Goal: Navigation & Orientation: Understand site structure

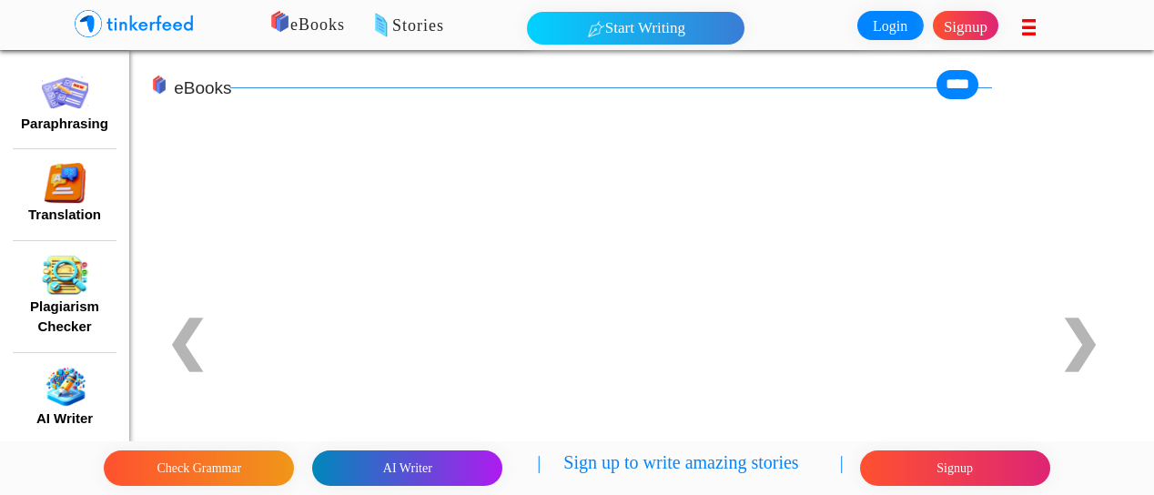
click at [892, 23] on link "Login" at bounding box center [890, 25] width 66 height 29
click at [155, 468] on button "Check Grammar" at bounding box center [199, 468] width 190 height 35
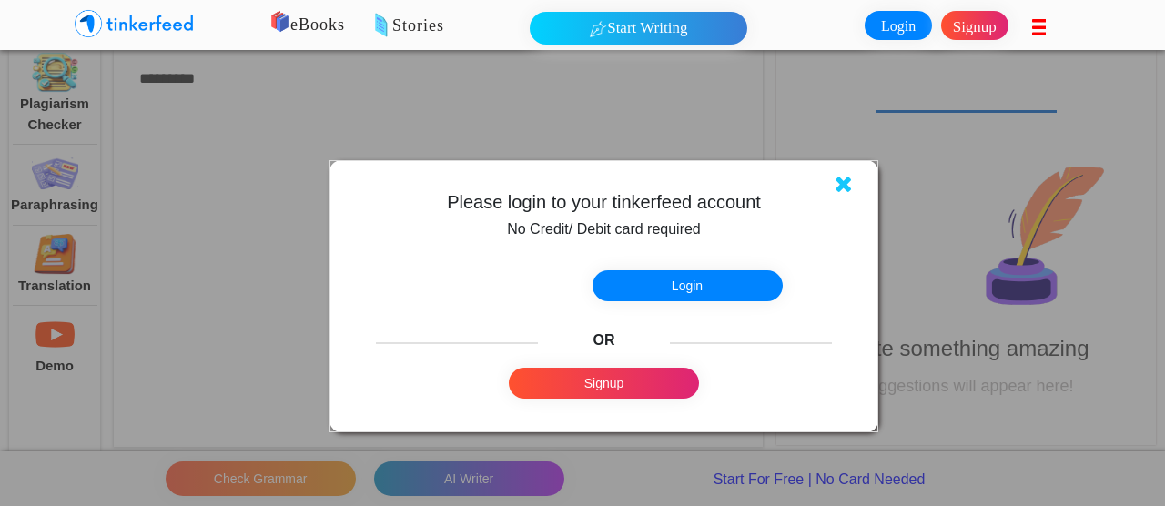
click at [845, 181] on icon at bounding box center [844, 184] width 18 height 23
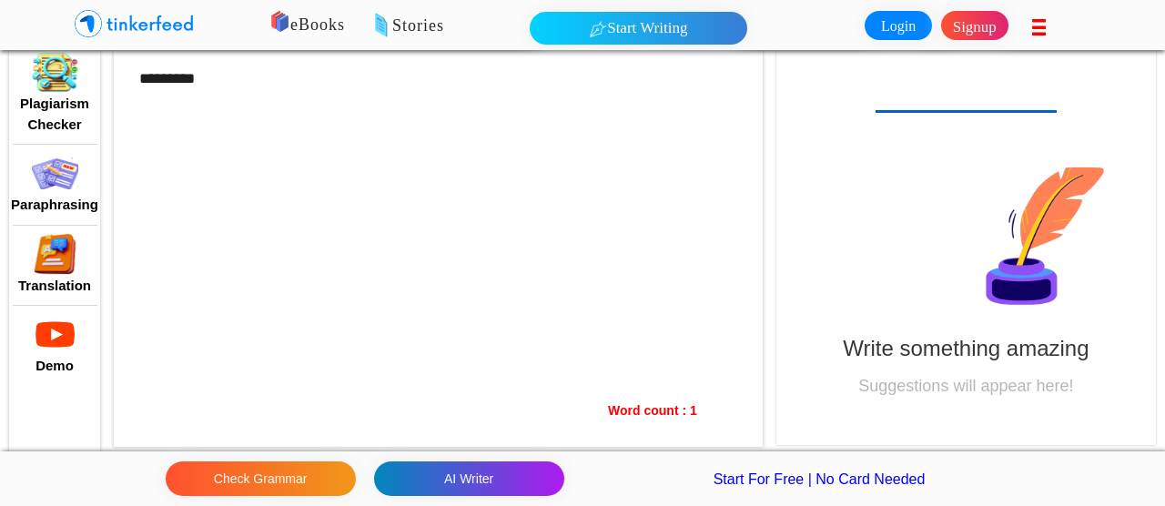
drag, startPoint x: 218, startPoint y: 98, endPoint x: 138, endPoint y: 67, distance: 85.0
click at [217, 96] on div "*********" at bounding box center [438, 244] width 649 height 405
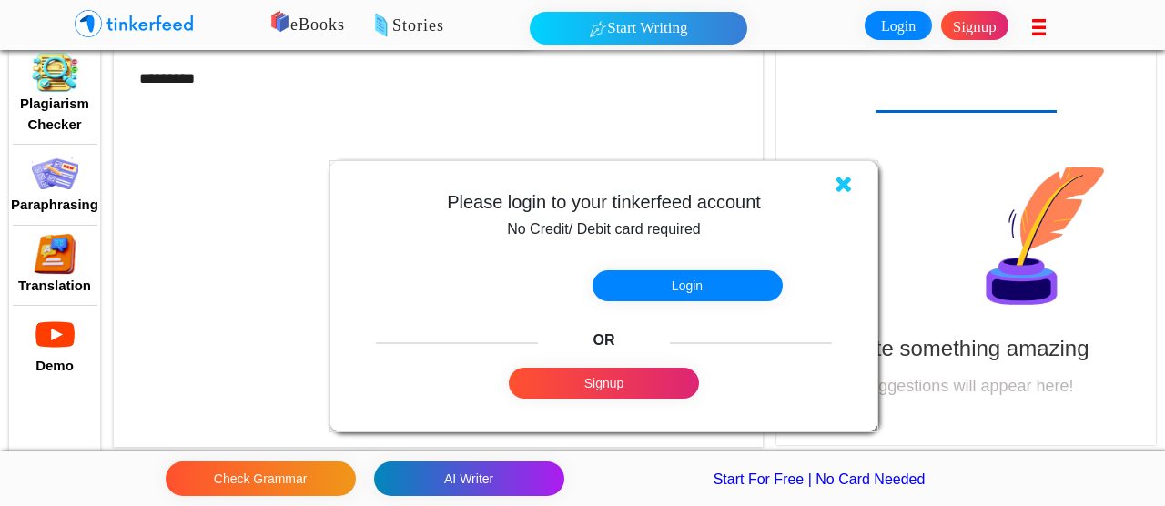
click at [140, 66] on link at bounding box center [256, 41] width 512 height 64
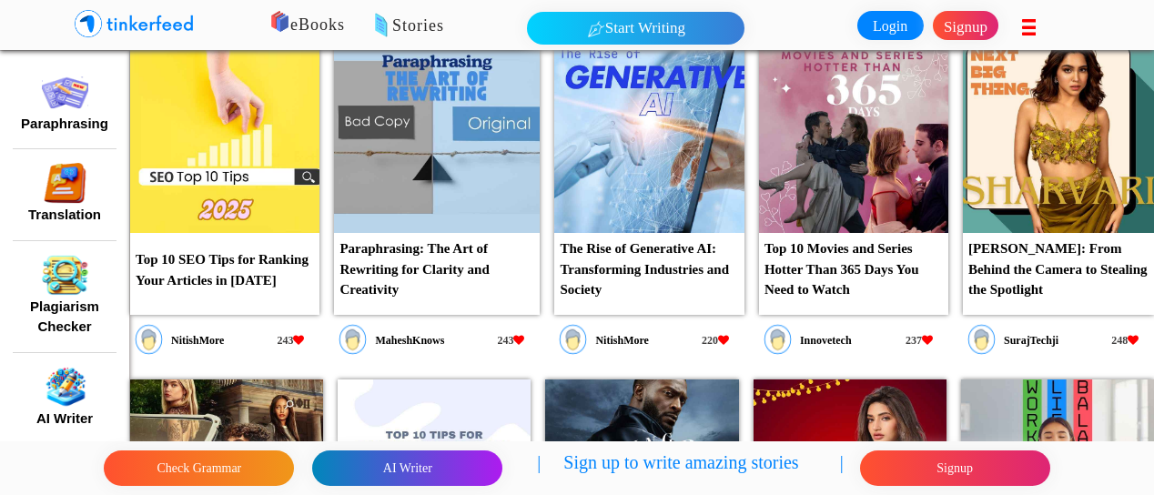
scroll to position [768, 0]
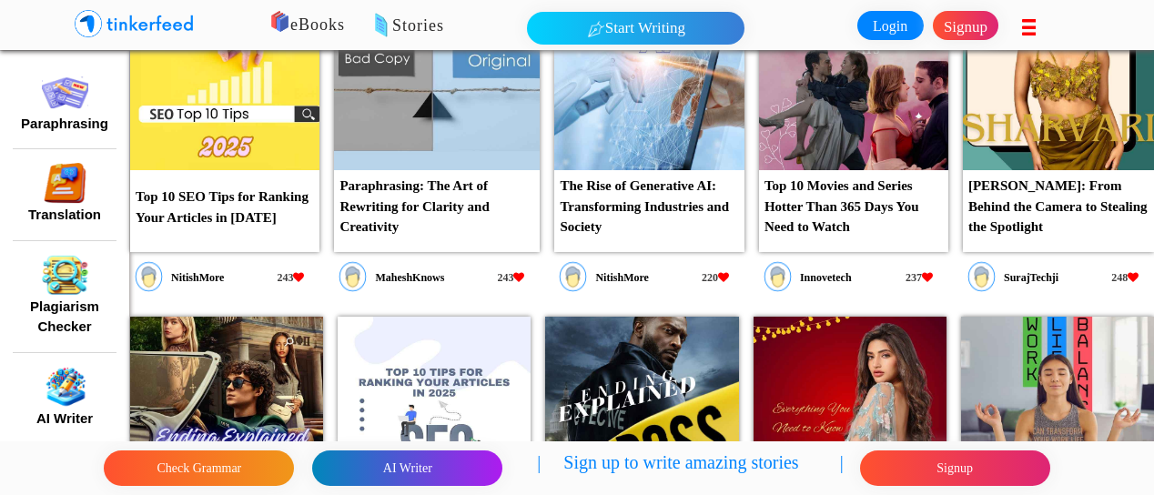
click at [217, 139] on img at bounding box center [224, 74] width 189 height 191
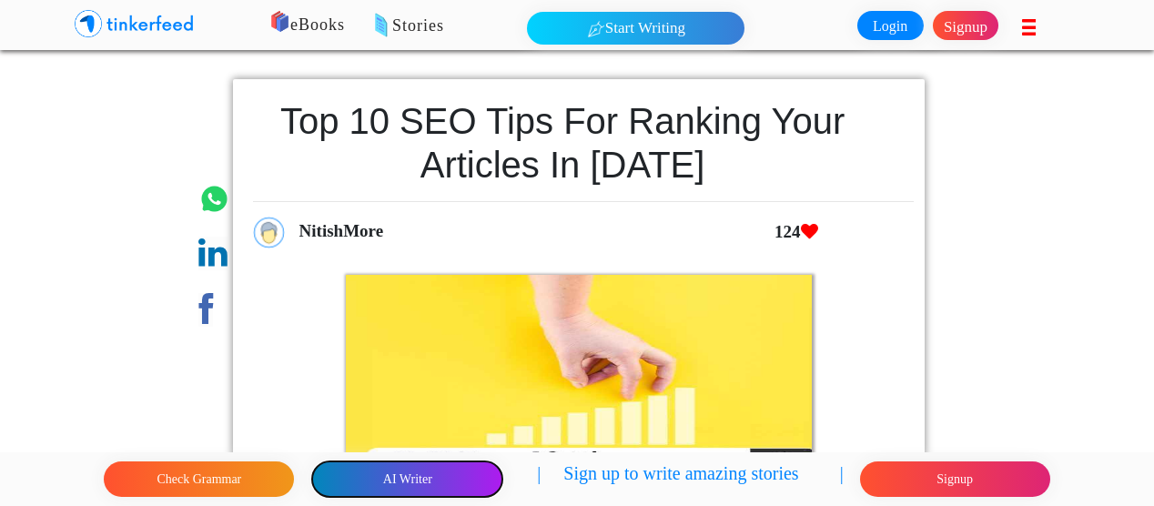
click at [381, 481] on button "AI Writer" at bounding box center [407, 478] width 190 height 35
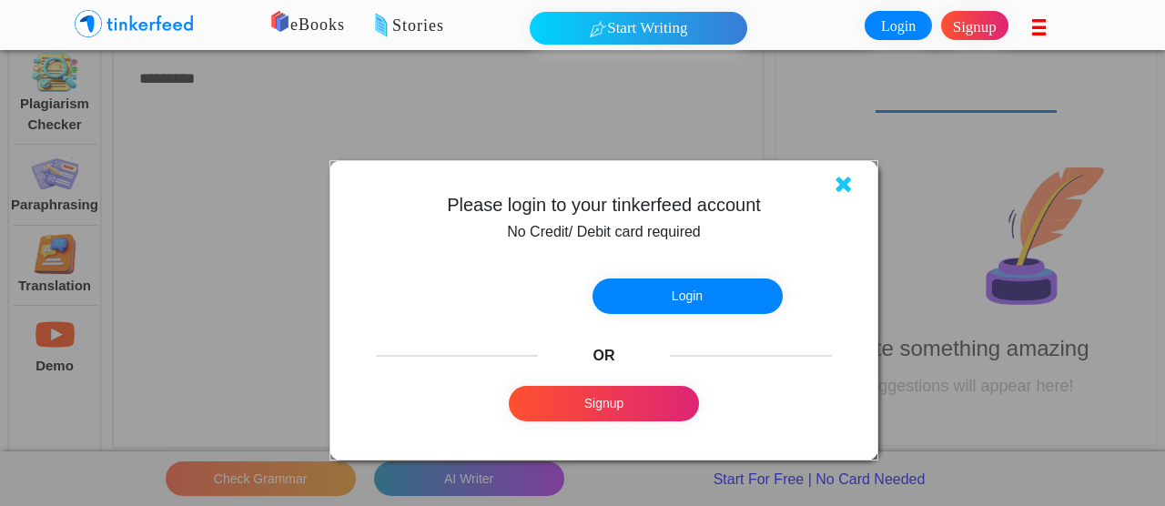
click at [841, 177] on icon at bounding box center [844, 184] width 18 height 23
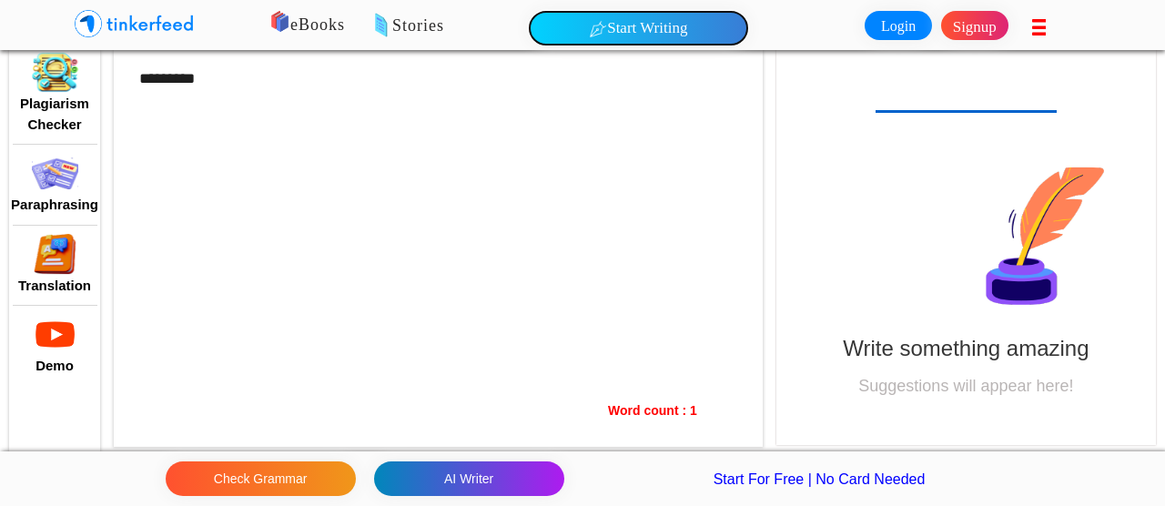
click at [654, 25] on button "Start Writing" at bounding box center [639, 28] width 218 height 33
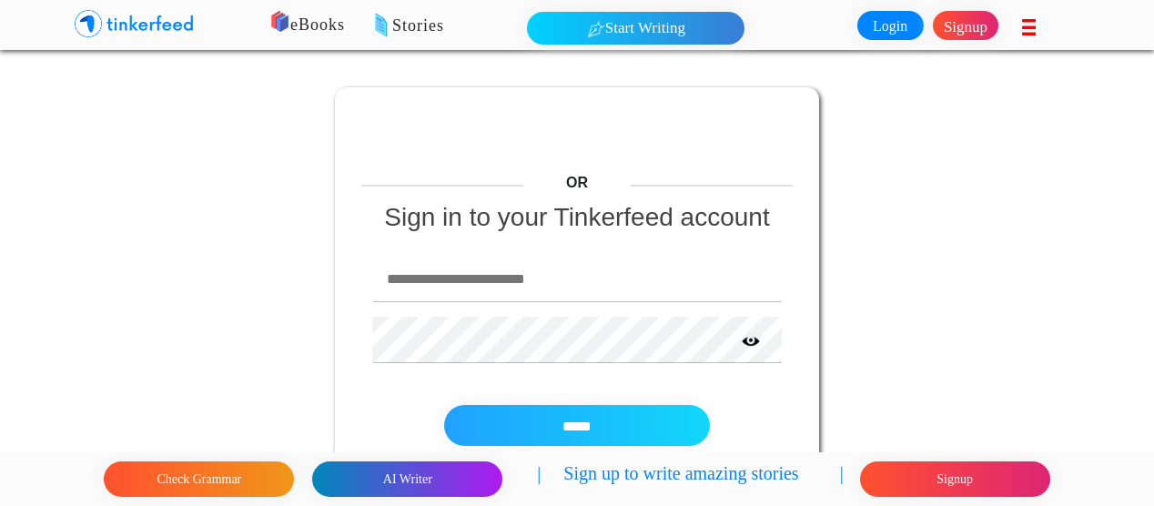
click at [155, 19] on img at bounding box center [150, 24] width 91 height 36
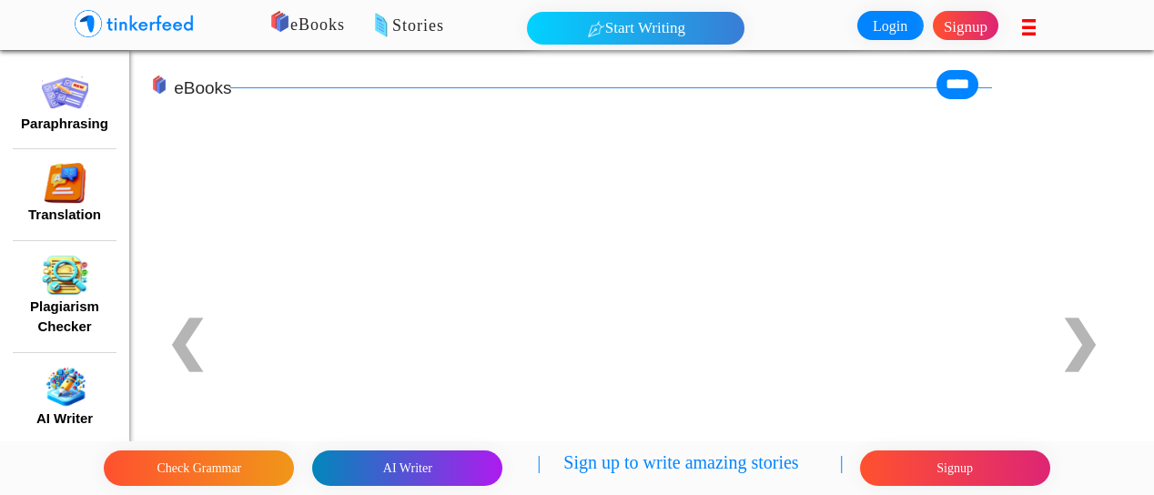
click at [1030, 28] on icon at bounding box center [1031, 27] width 19 height 23
click at [0, 0] on link "Privacy Policy" at bounding box center [0, 0] width 0 height 0
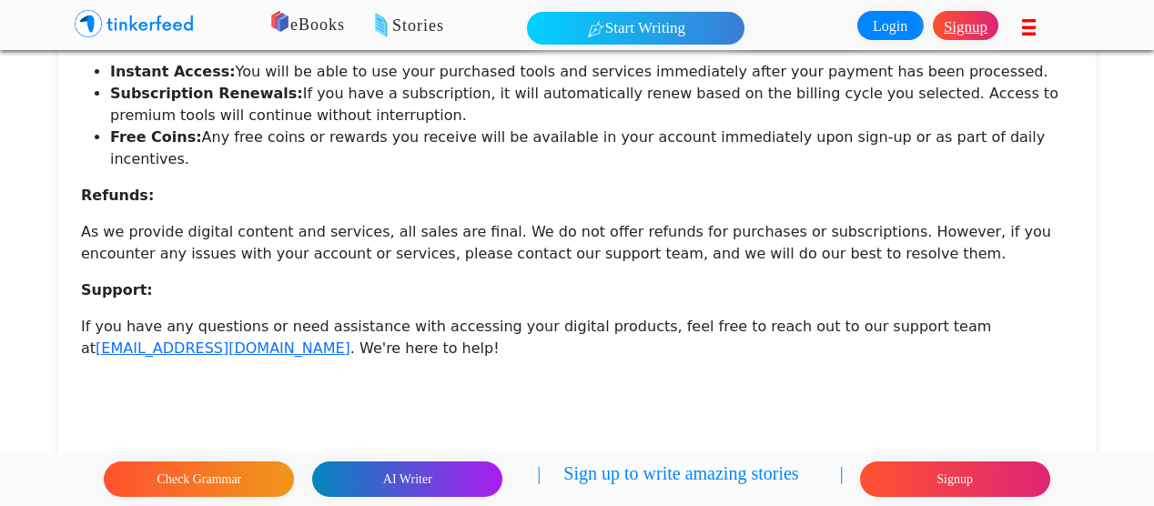
scroll to position [149, 0]
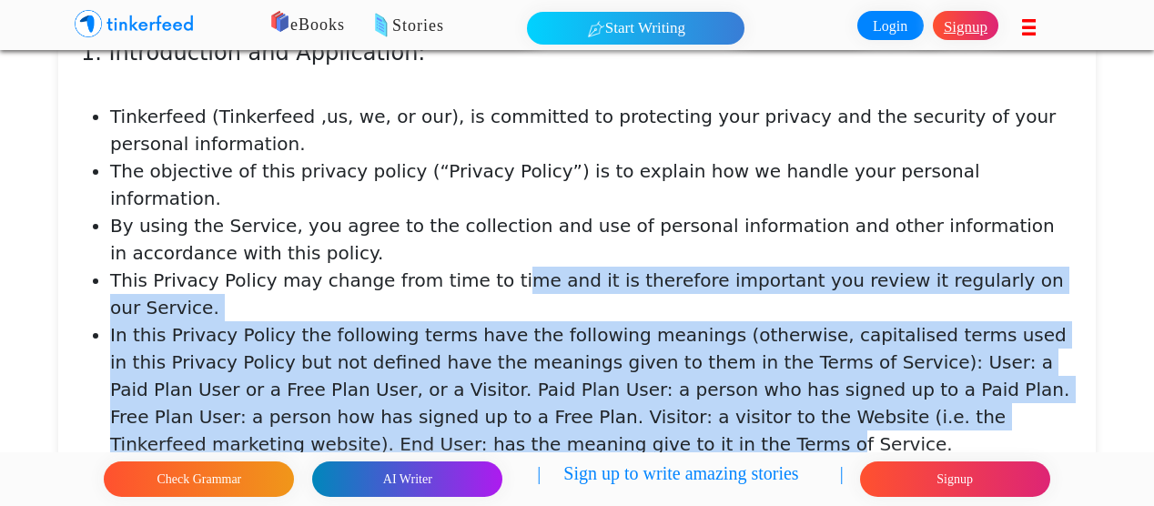
drag, startPoint x: 528, startPoint y: 290, endPoint x: 854, endPoint y: 444, distance: 360.3
click at [854, 444] on ul "Tinkerfeed (Tinkerfeed ,us, we, or our), is committed to protecting your privac…" at bounding box center [577, 321] width 992 height 437
click at [435, 314] on li "This Privacy Policy may change from time to time and it is therefore important …" at bounding box center [591, 294] width 963 height 55
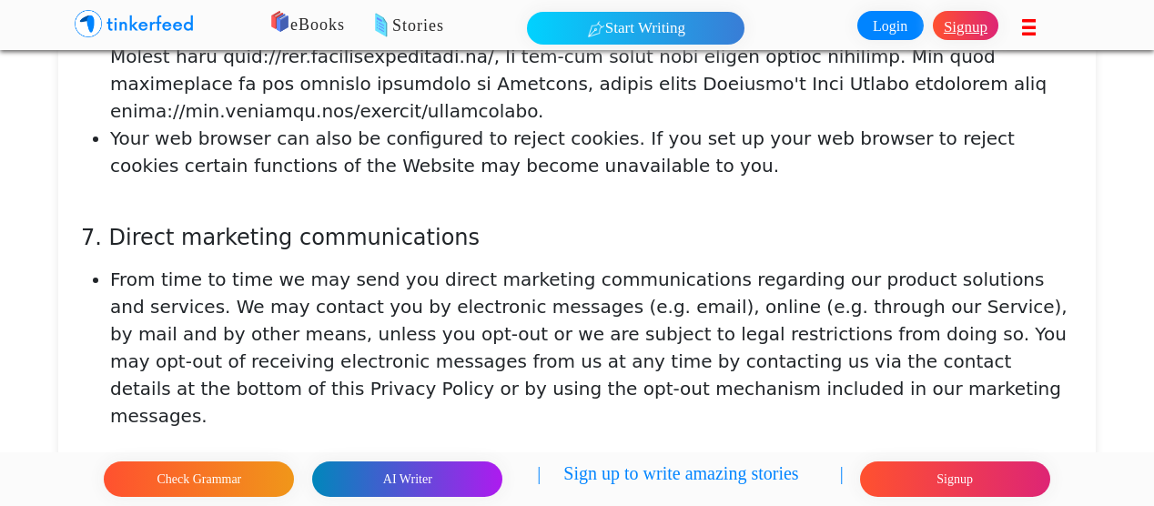
scroll to position [5484, 0]
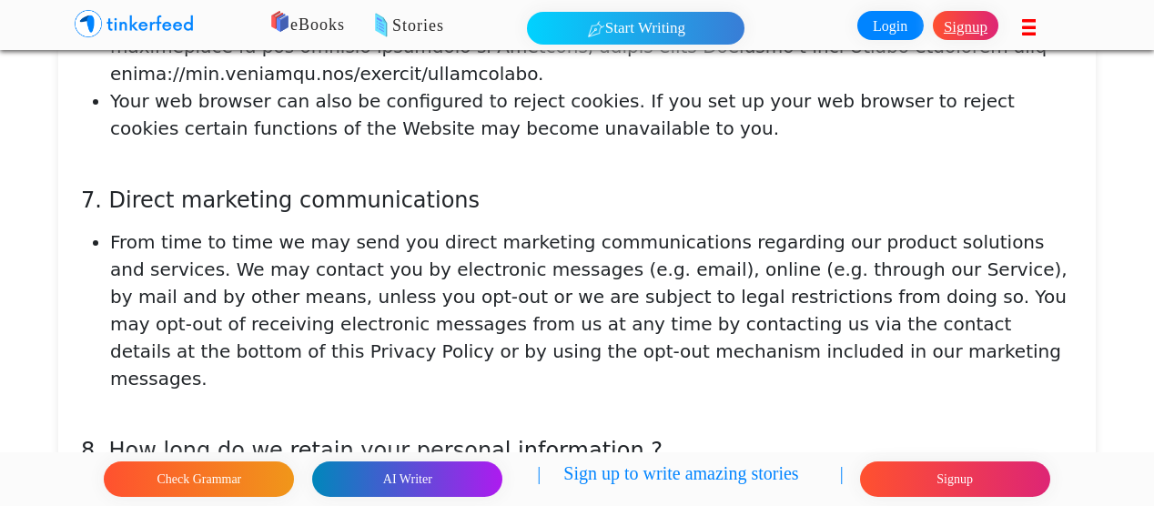
click at [1035, 33] on icon at bounding box center [1031, 27] width 19 height 23
click at [0, 0] on link "Contact Us" at bounding box center [0, 0] width 0 height 0
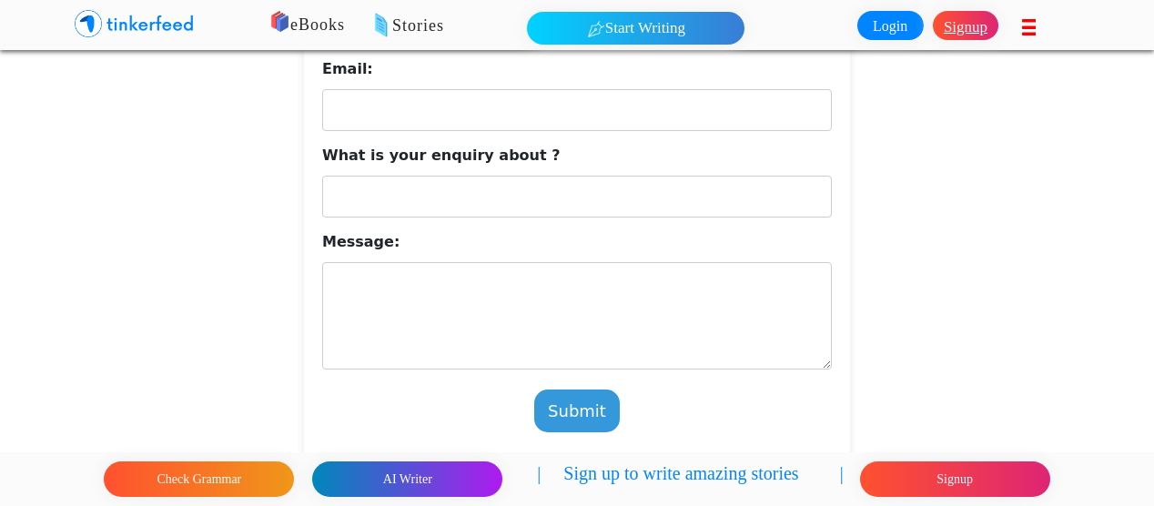
scroll to position [317, 0]
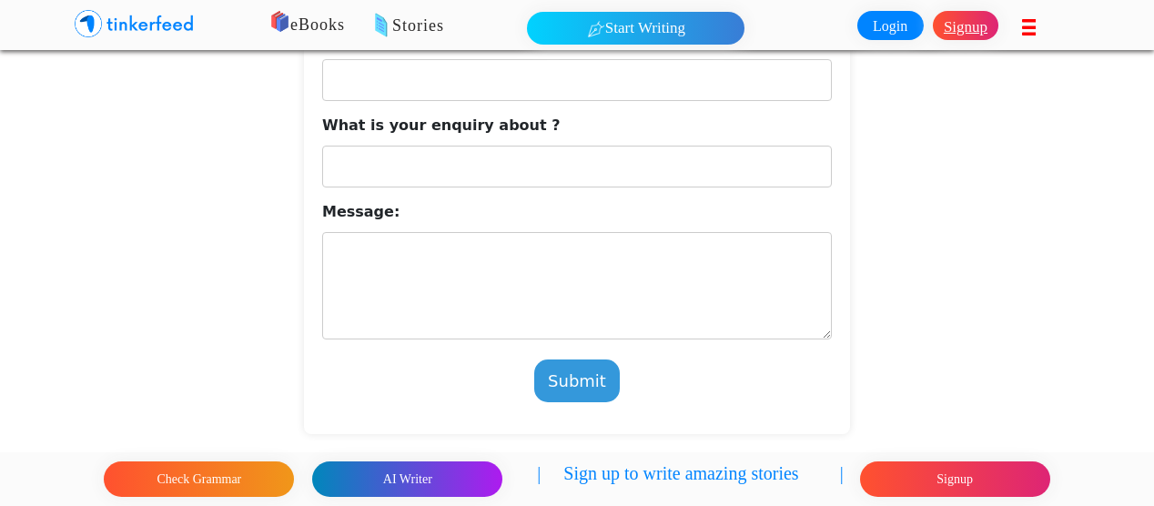
click at [1026, 25] on icon at bounding box center [1031, 27] width 19 height 23
click at [1034, 32] on icon at bounding box center [1031, 27] width 19 height 23
click at [0, 0] on link "Shipping Policy" at bounding box center [0, 0] width 0 height 0
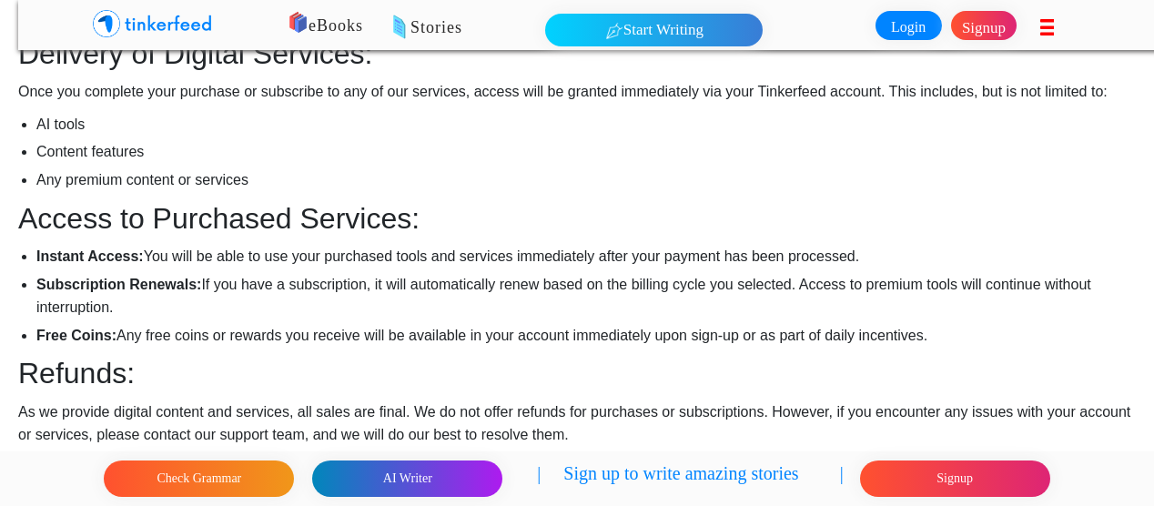
scroll to position [191, 0]
